Goal: Obtain resource: Obtain resource

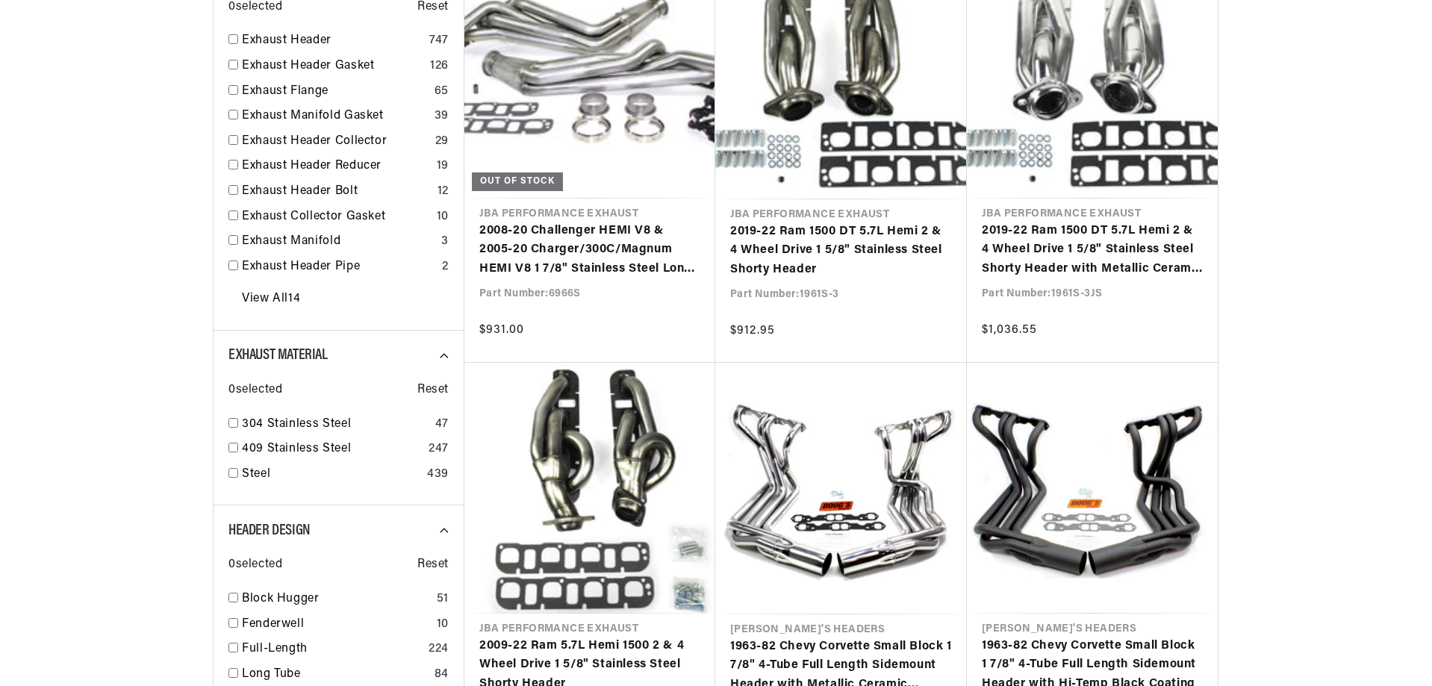
scroll to position [672, 0]
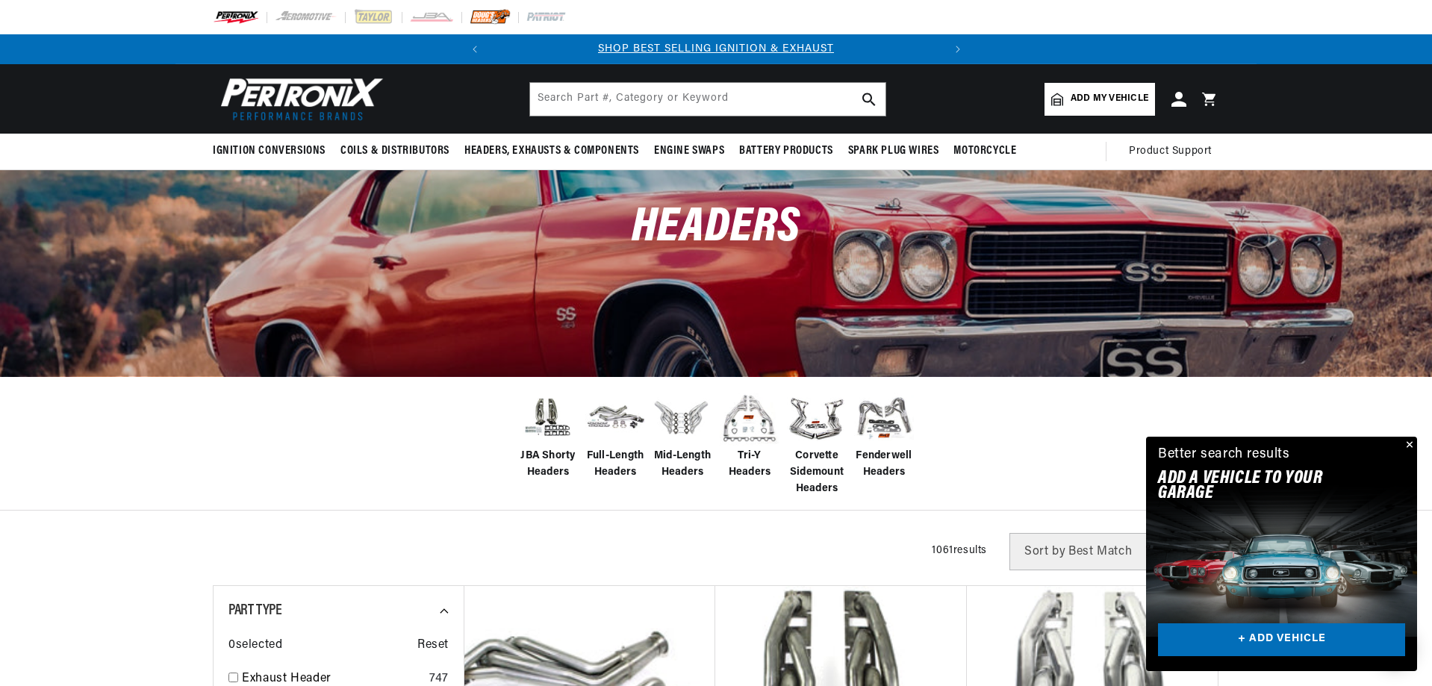
click at [496, 16] on img at bounding box center [490, 17] width 41 height 16
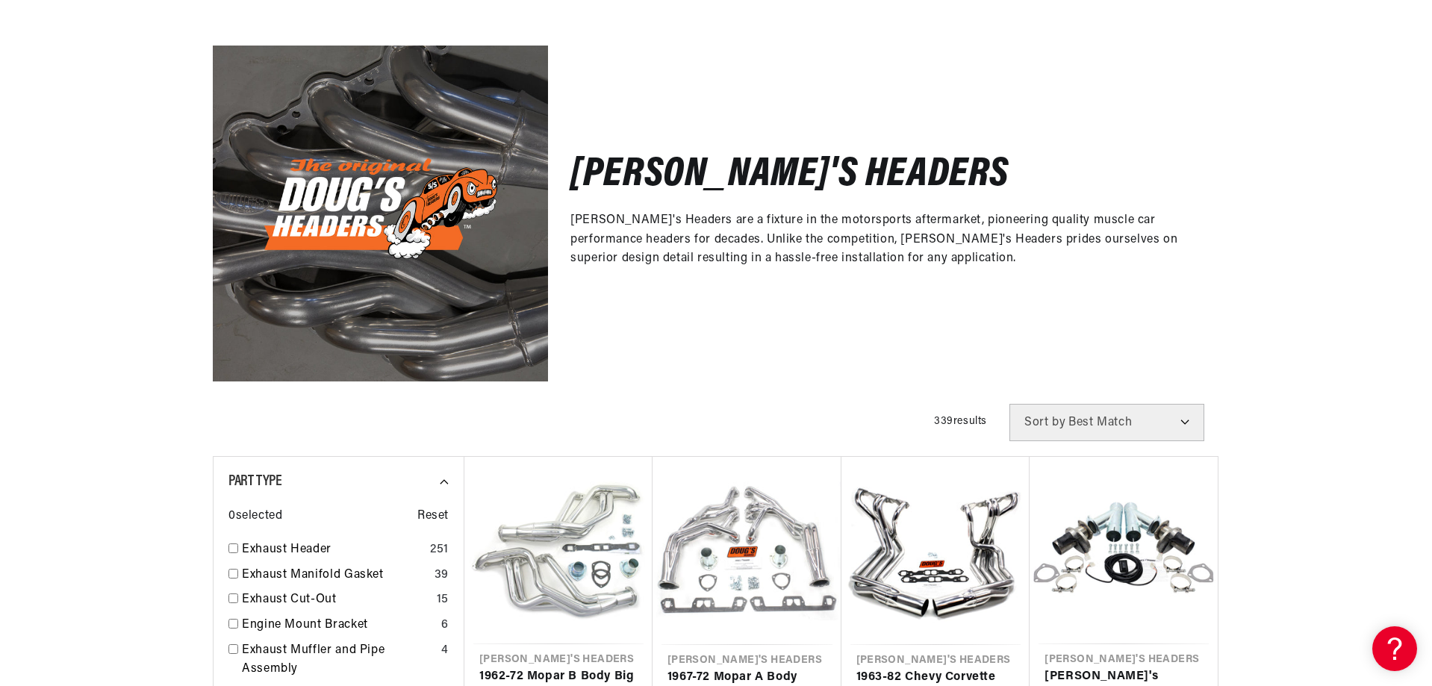
scroll to position [373, 0]
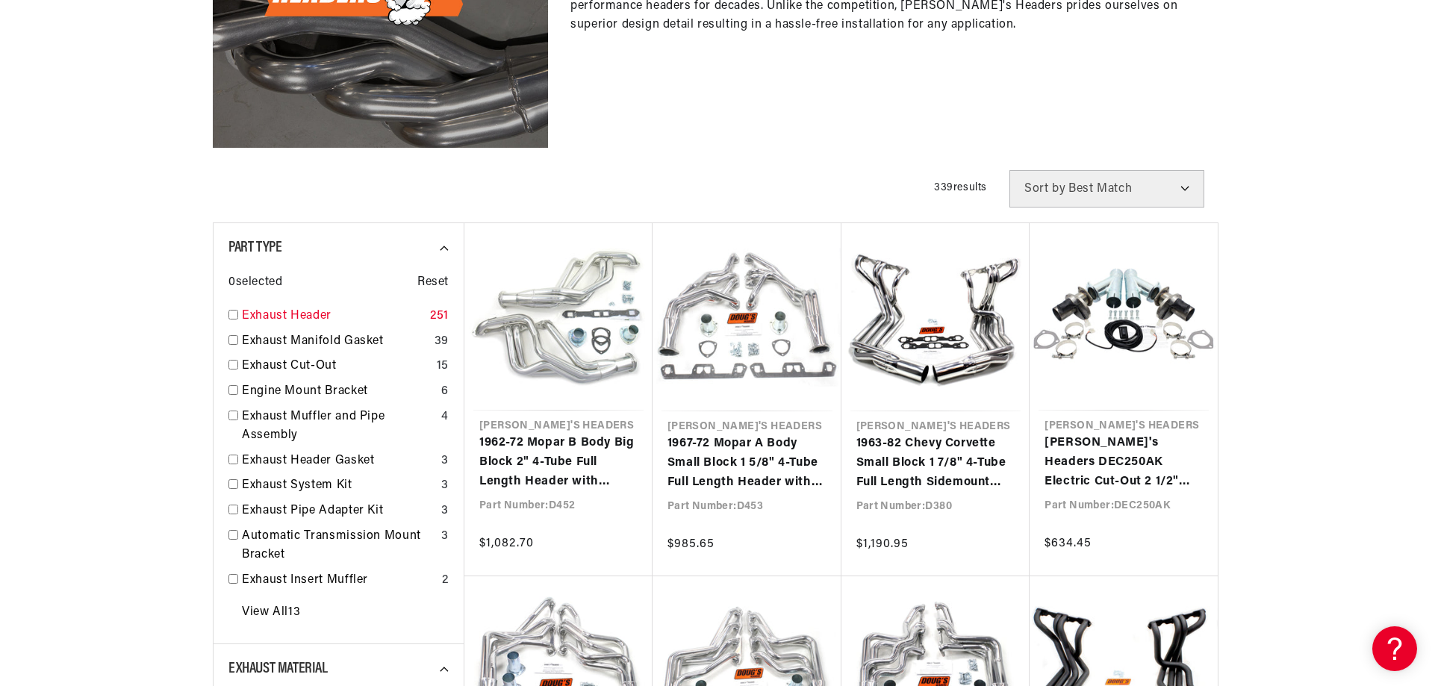
click at [234, 314] on input "checkbox" at bounding box center [233, 315] width 10 height 10
checkbox input "true"
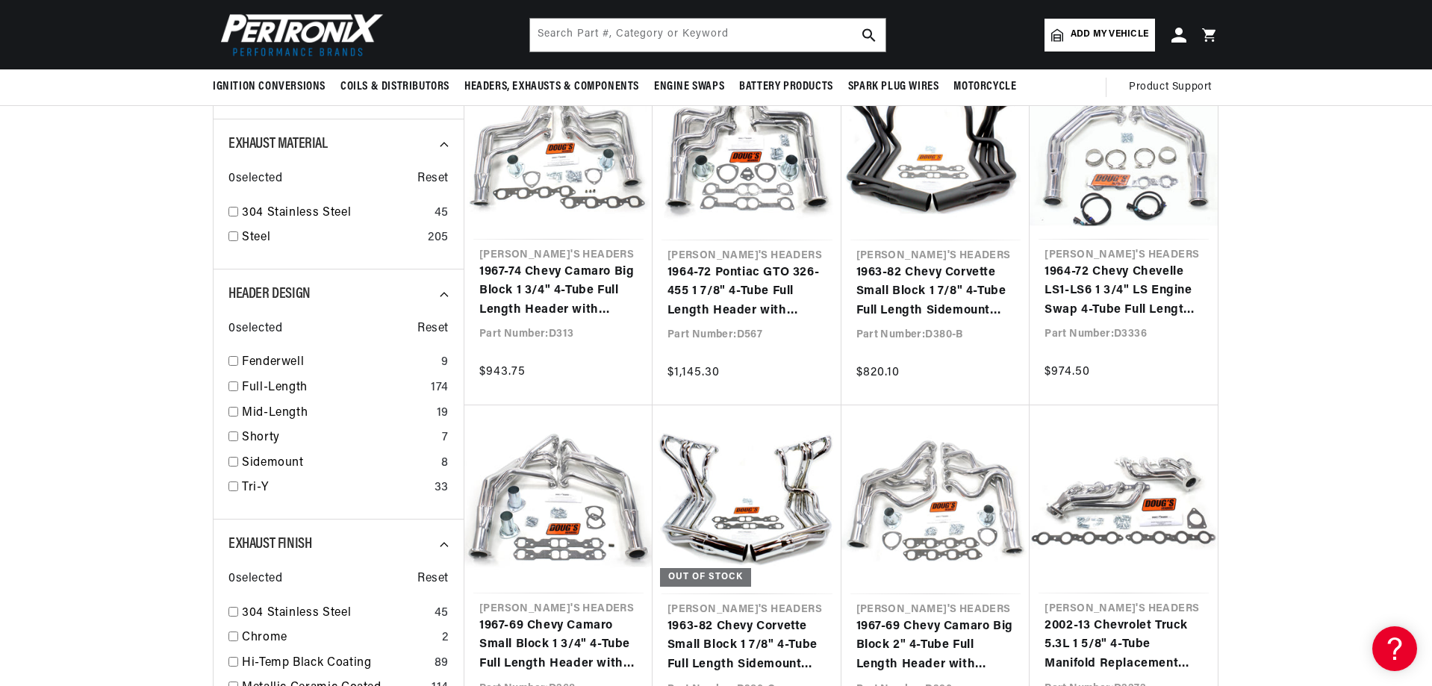
scroll to position [896, 0]
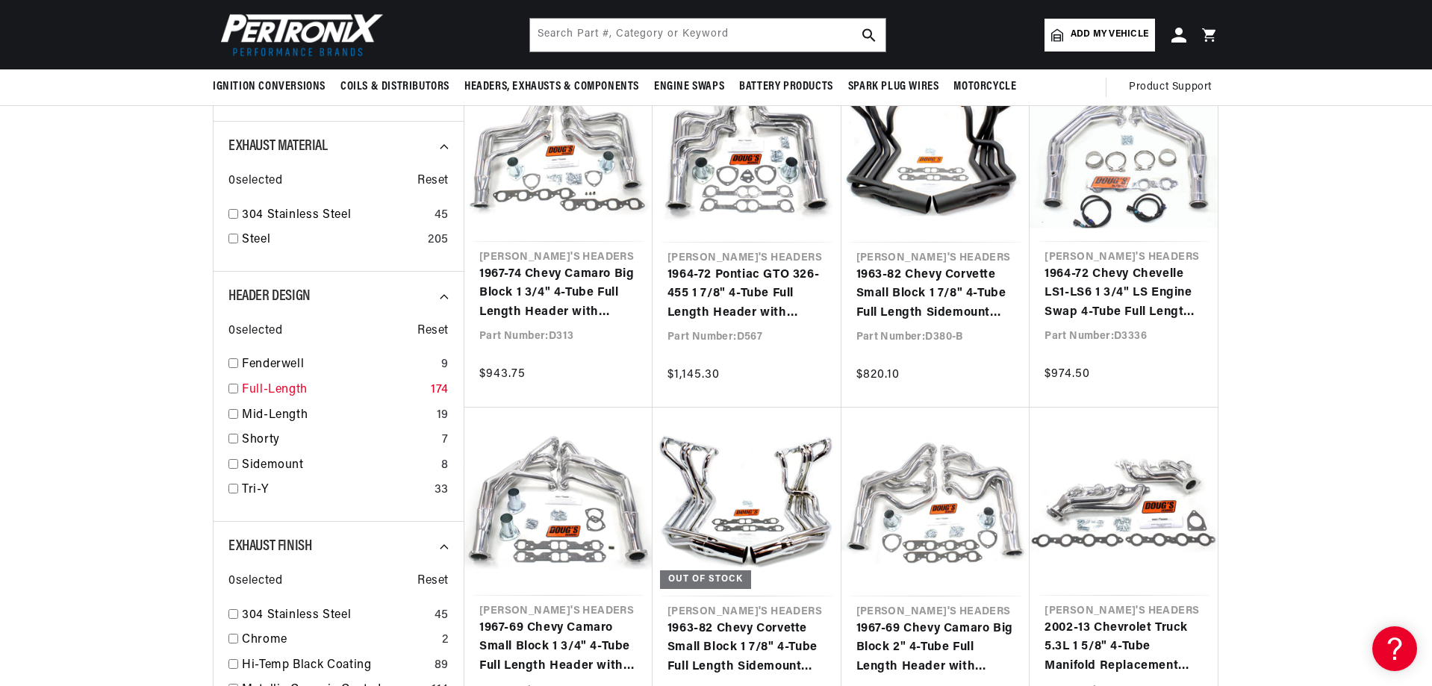
click at [234, 391] on input "checkbox" at bounding box center [233, 389] width 10 height 10
checkbox input "true"
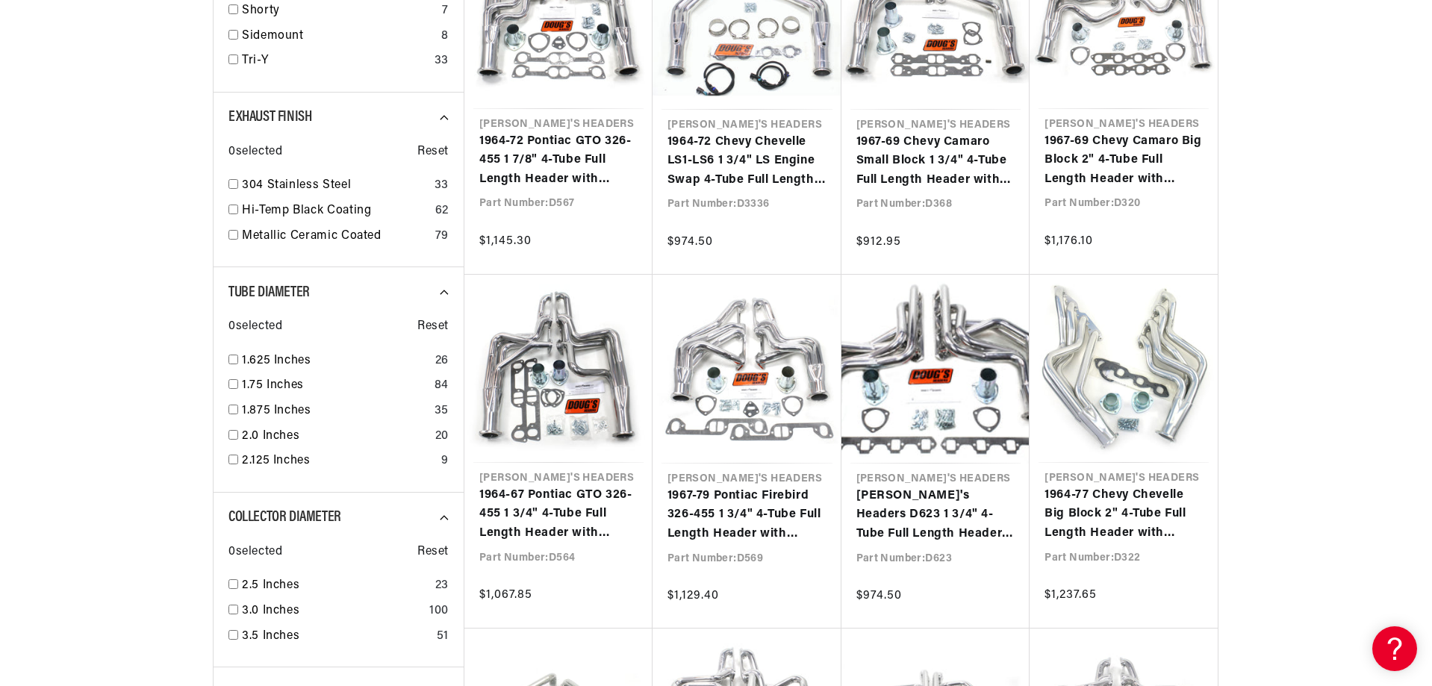
scroll to position [1045, 0]
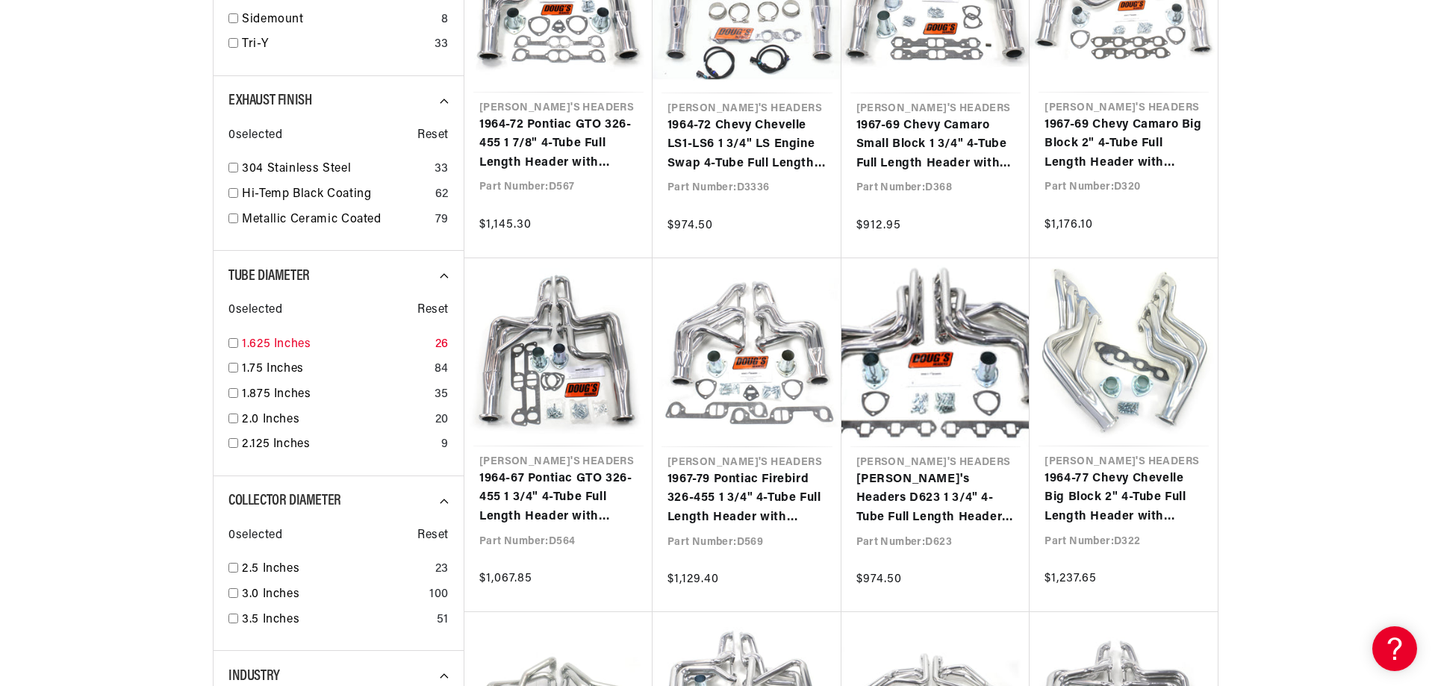
click at [230, 342] on input "checkbox" at bounding box center [233, 343] width 10 height 10
checkbox input "true"
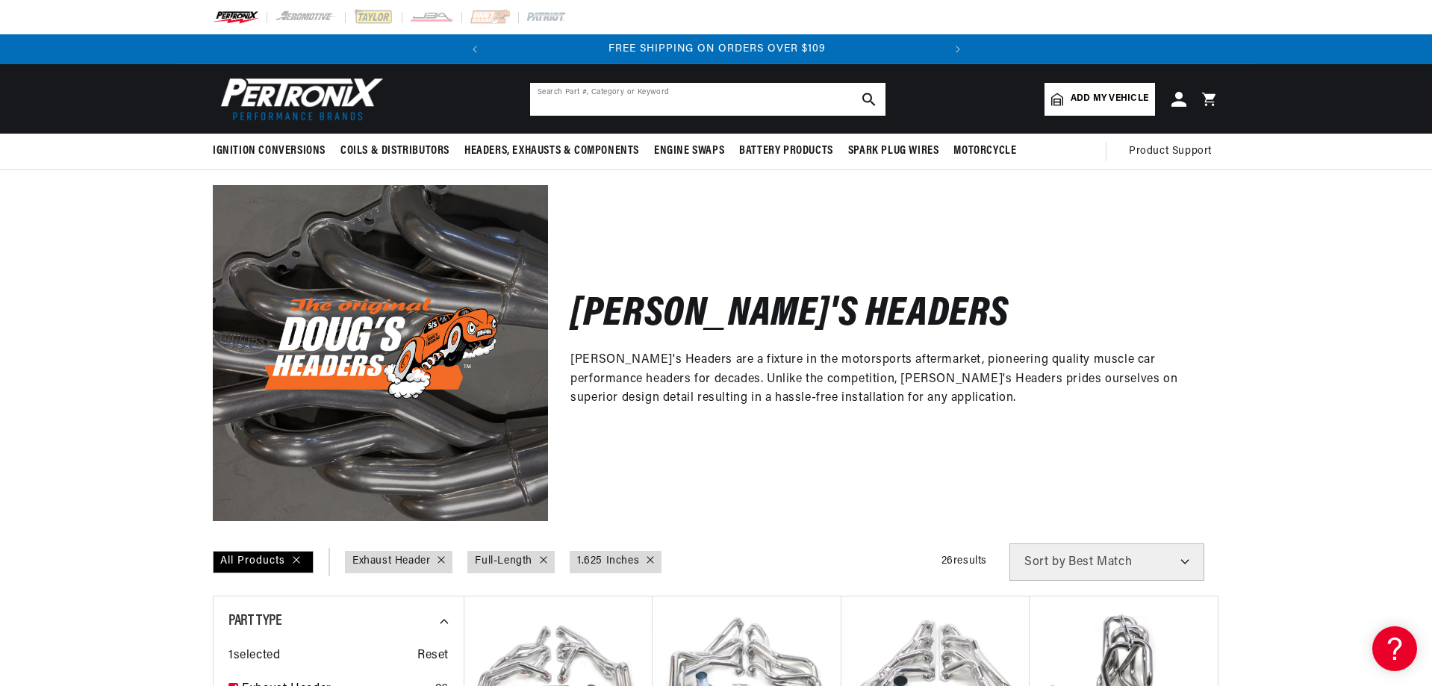
click at [632, 105] on input "text" at bounding box center [707, 99] width 355 height 33
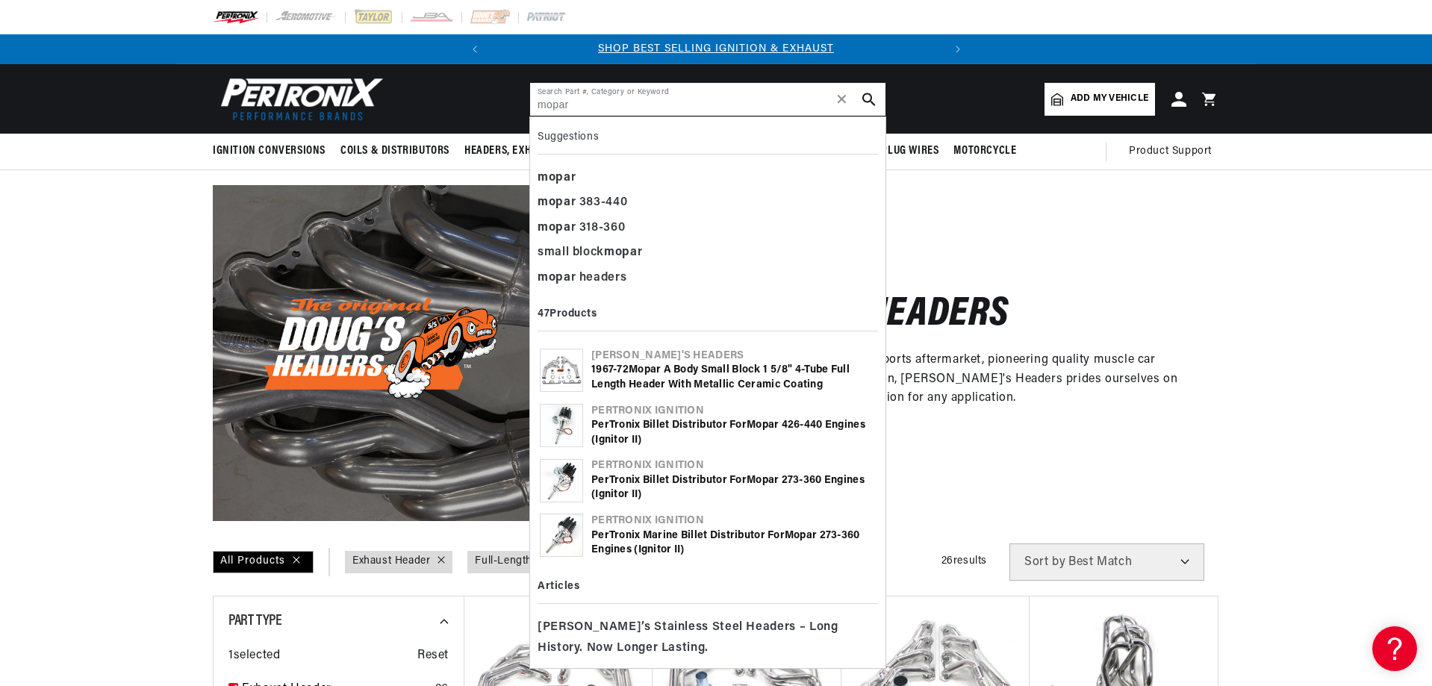
type input "mopar"
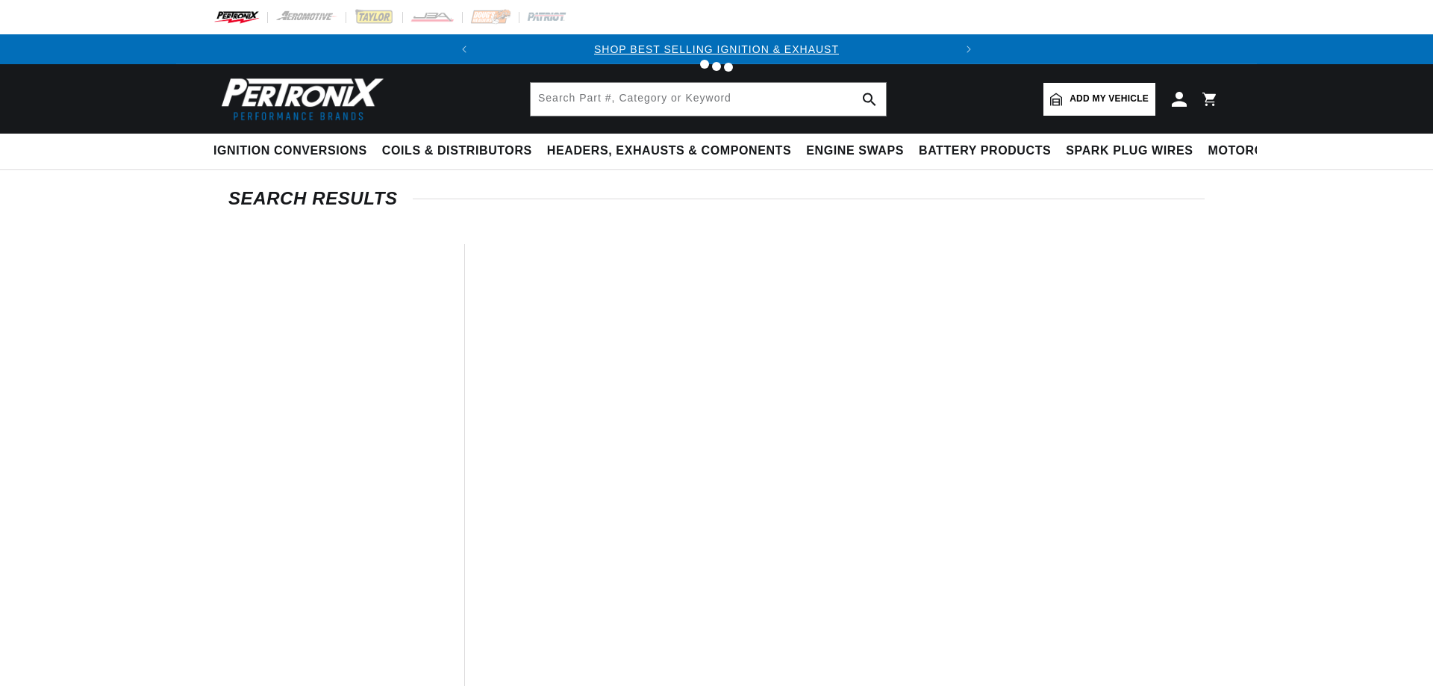
type input "mopar"
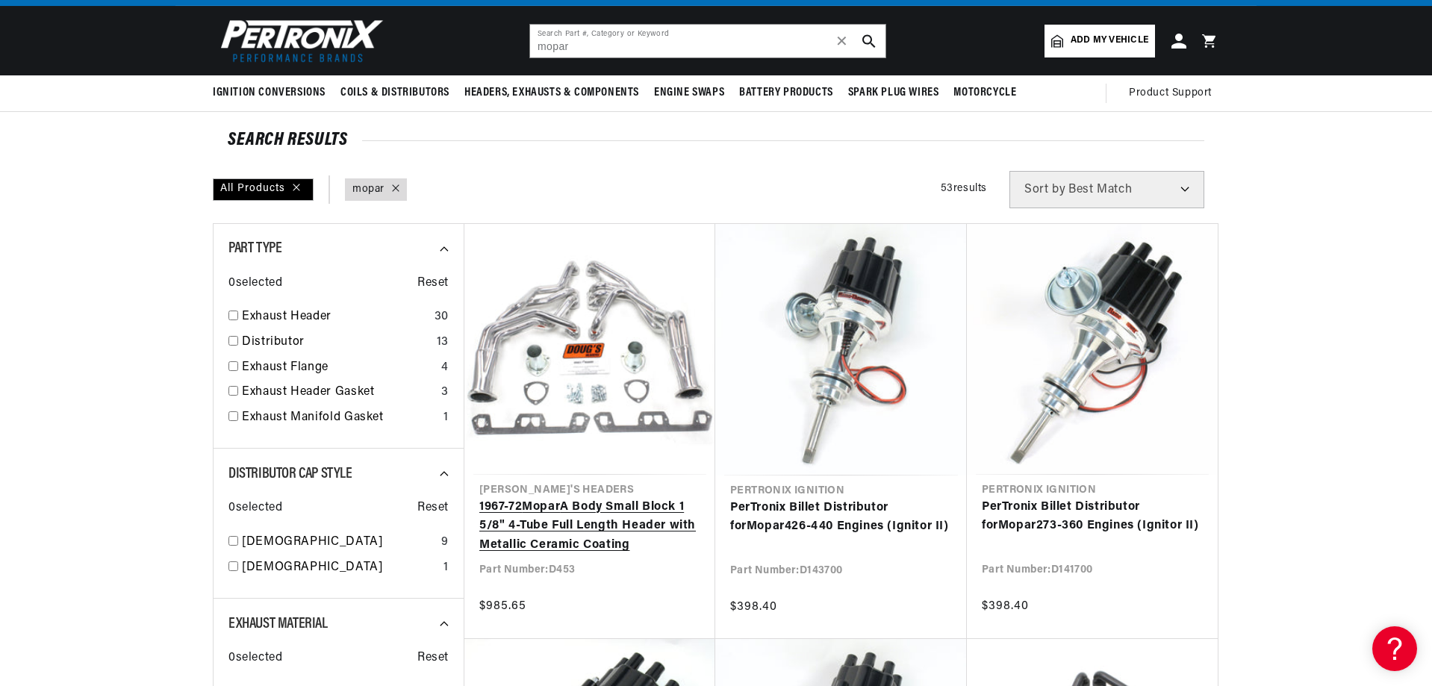
scroll to position [149, 0]
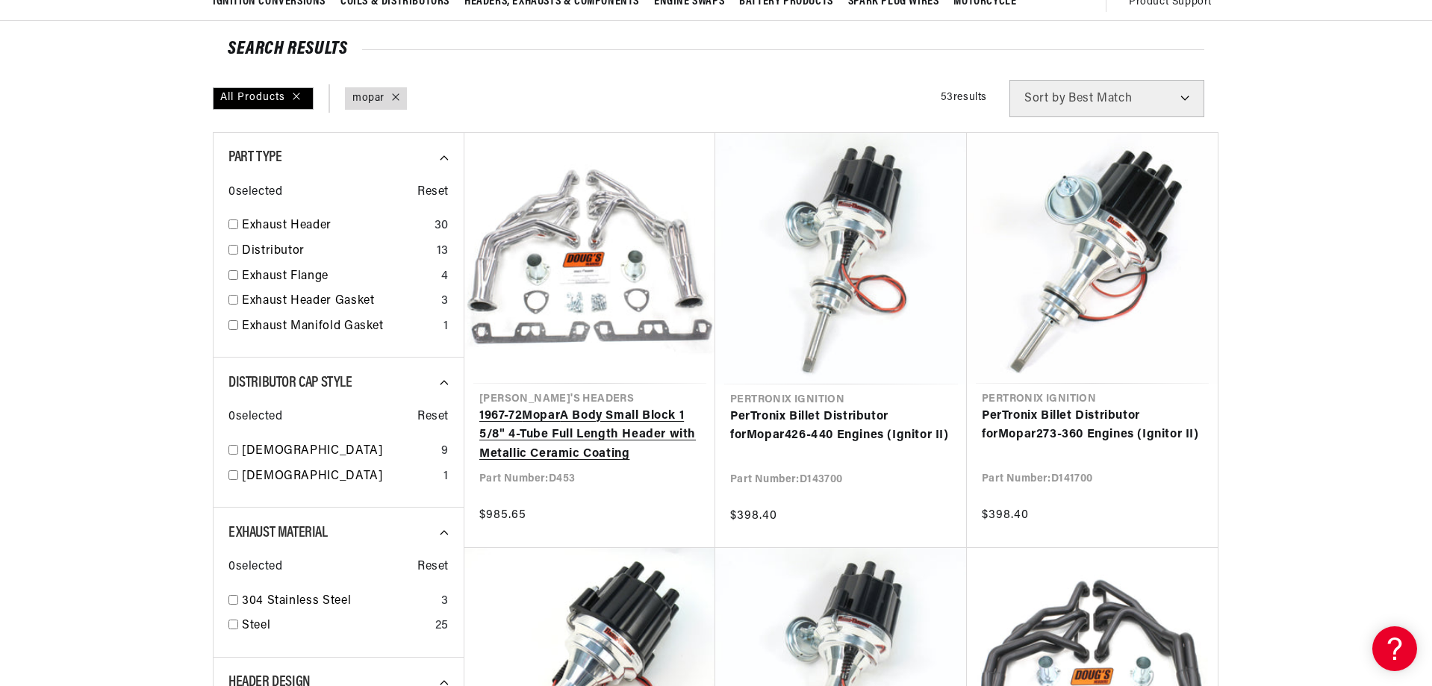
click at [560, 434] on link "1967-72 Mopar A Body Small Block 1 5/8" 4-Tube Full Length Header with Metallic…" at bounding box center [589, 435] width 221 height 57
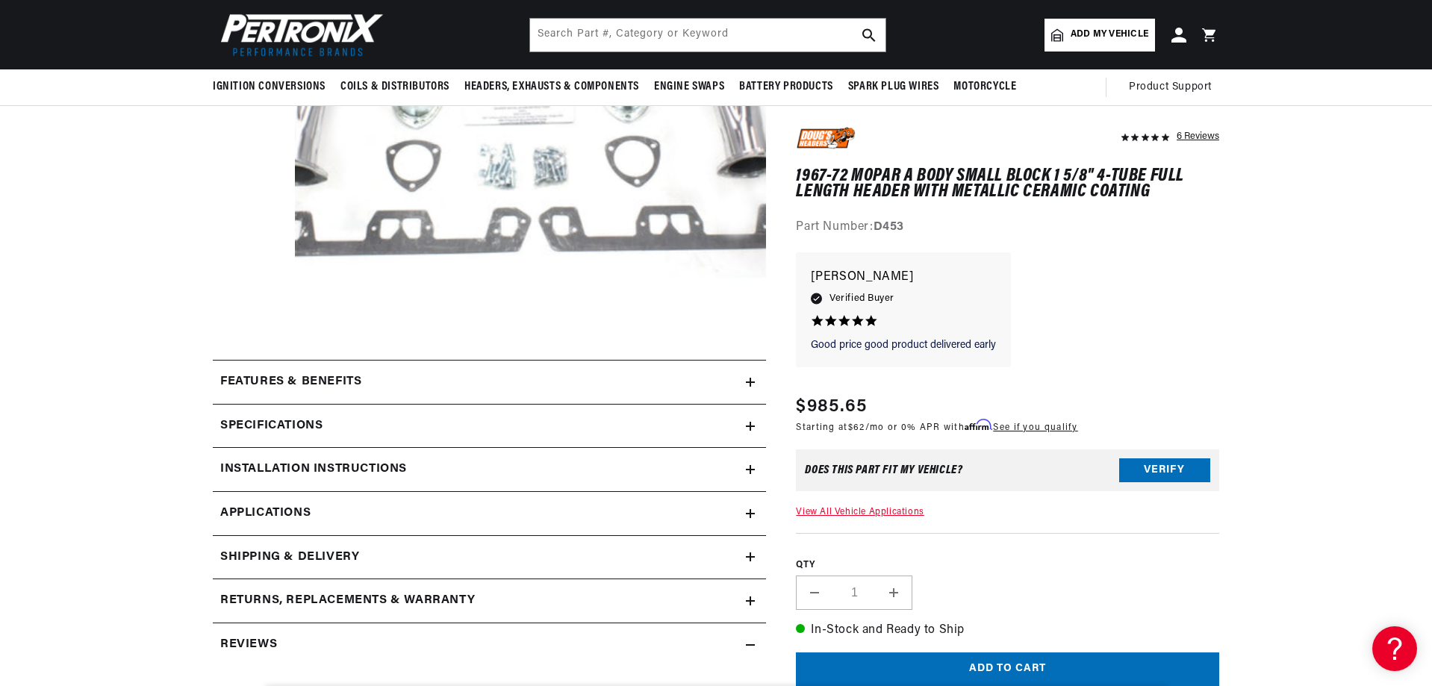
scroll to position [47, 0]
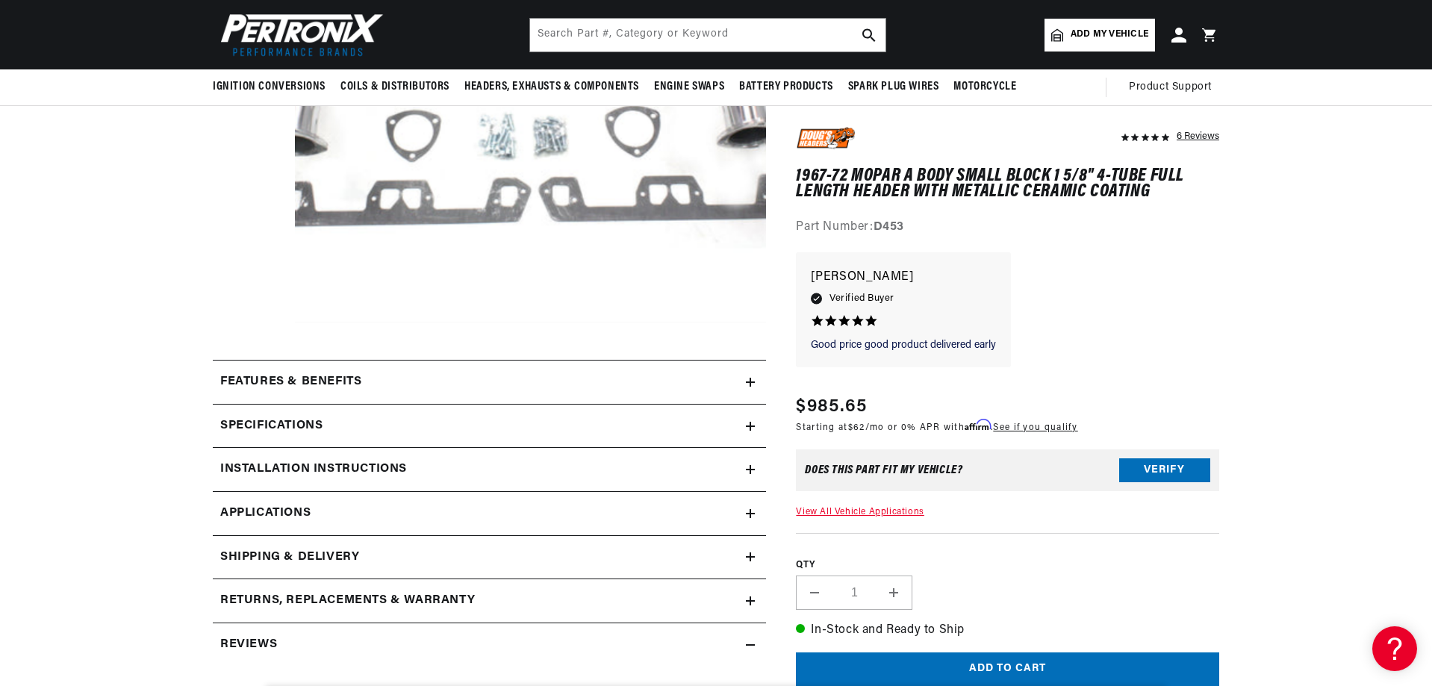
click at [376, 468] on h2 "Installation instructions" at bounding box center [313, 469] width 187 height 19
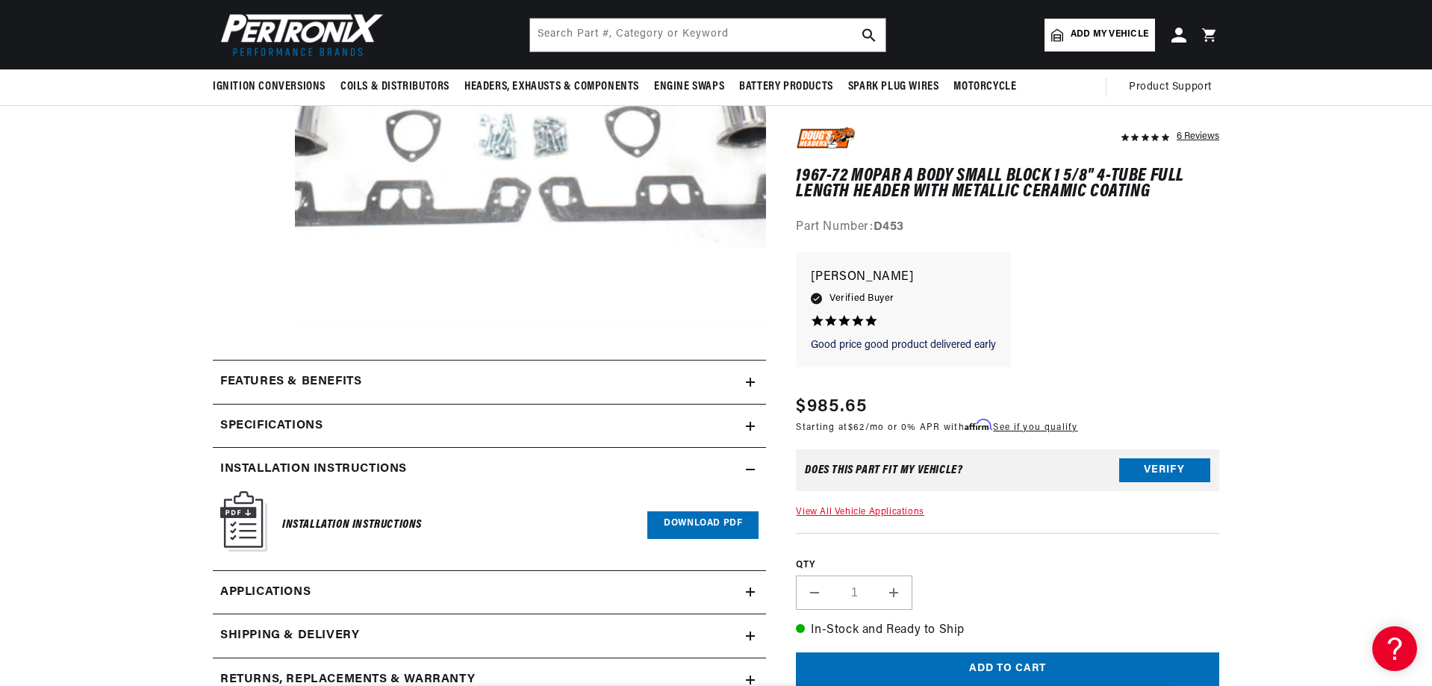
scroll to position [448, 0]
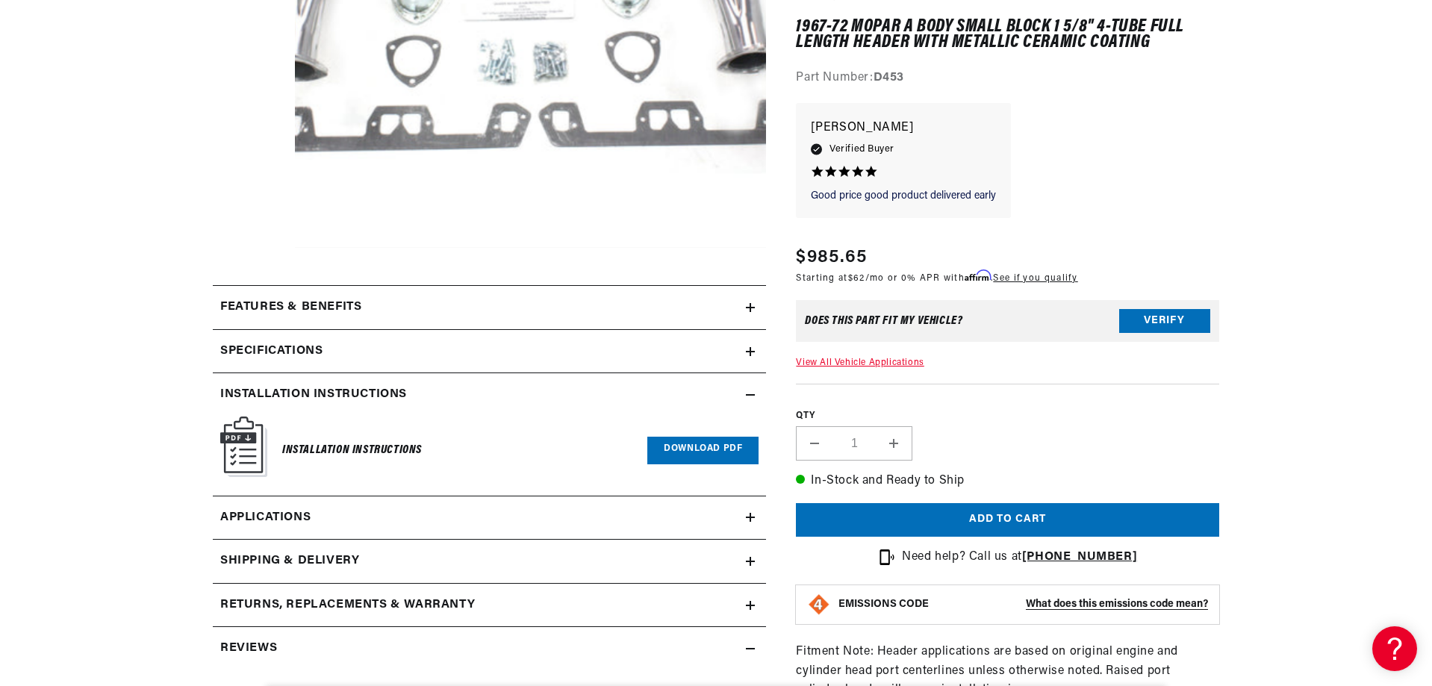
click at [741, 450] on link "Download PDF" at bounding box center [702, 451] width 111 height 28
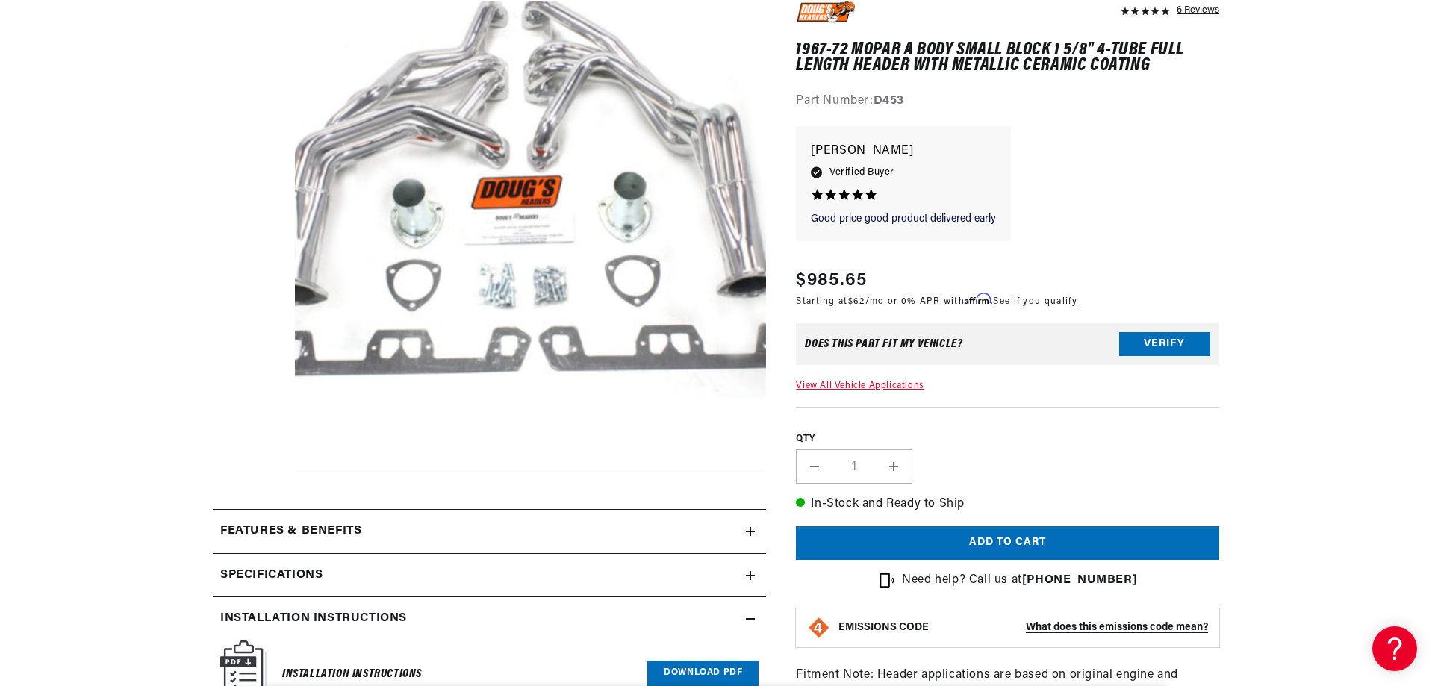
scroll to position [0, 452]
